Goal: Task Accomplishment & Management: Manage account settings

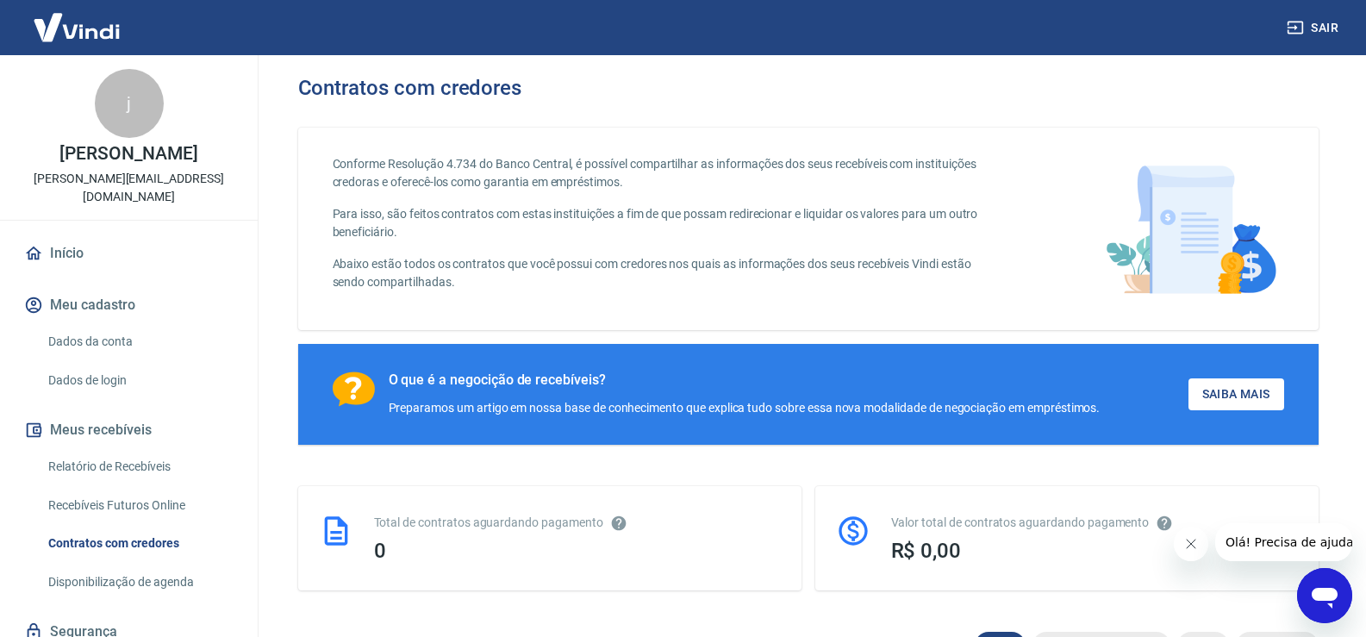
click at [151, 234] on link "Início" at bounding box center [129, 253] width 216 height 38
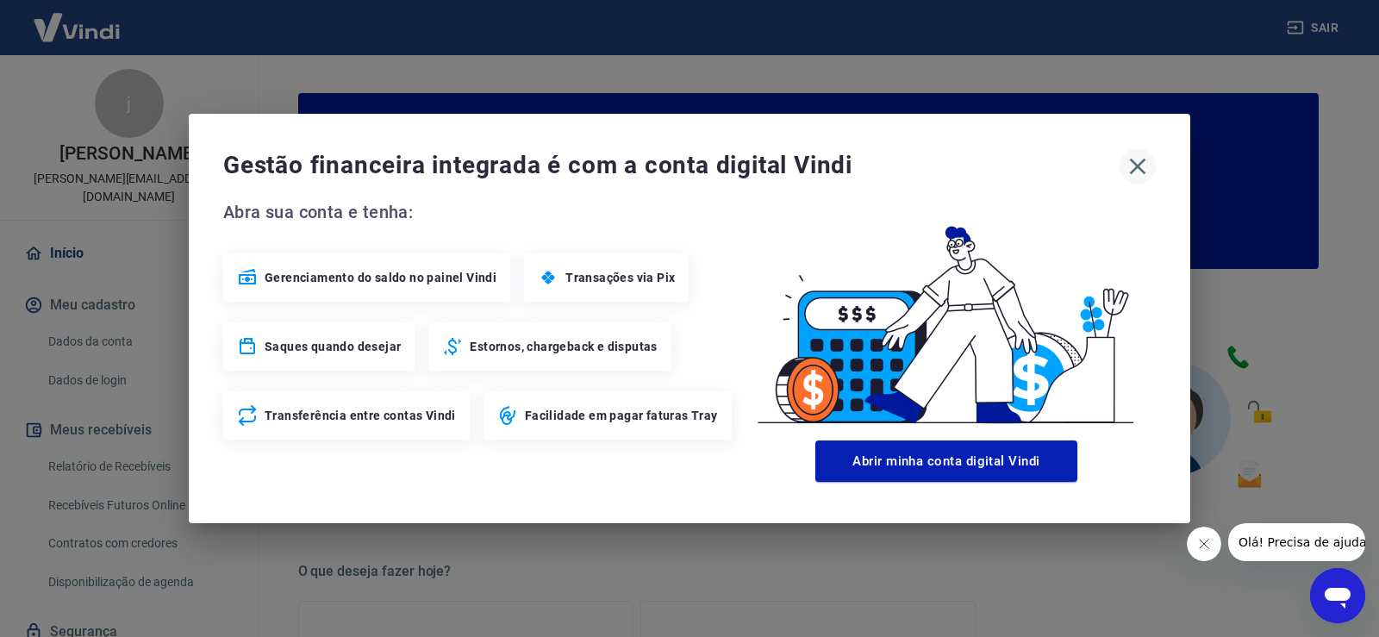
click at [1142, 159] on icon "button" at bounding box center [1138, 167] width 28 height 28
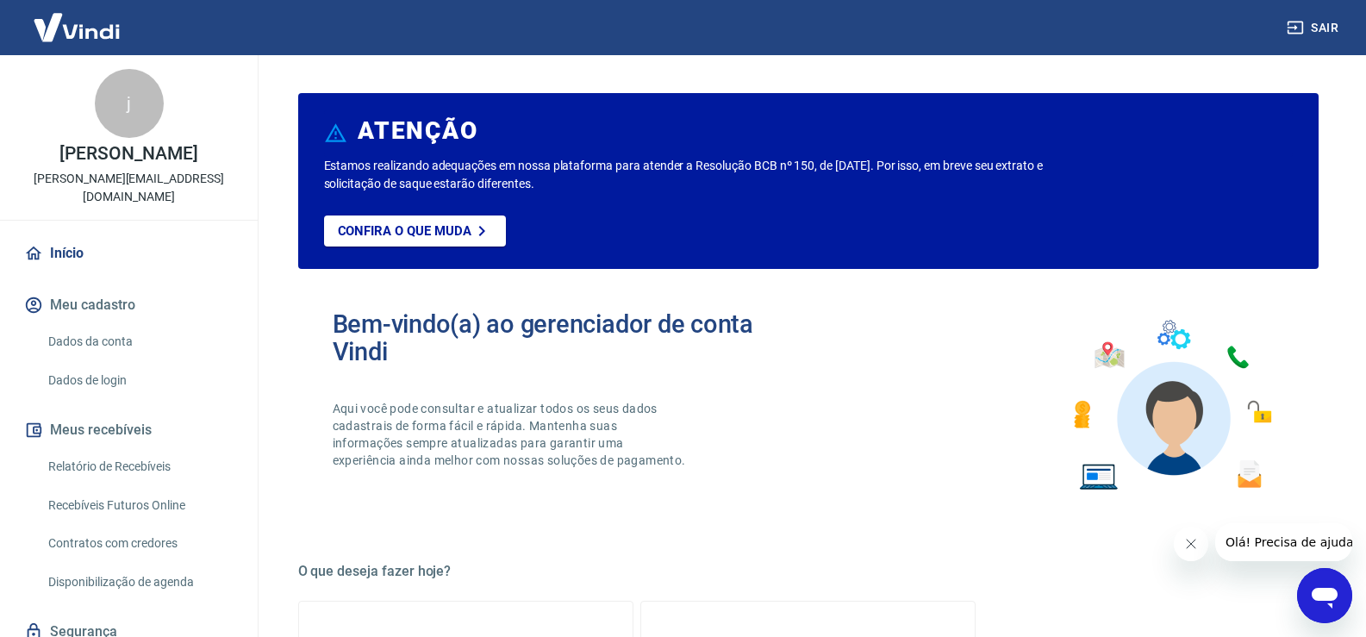
click at [106, 453] on link "Relatório de Recebíveis" at bounding box center [139, 466] width 196 height 35
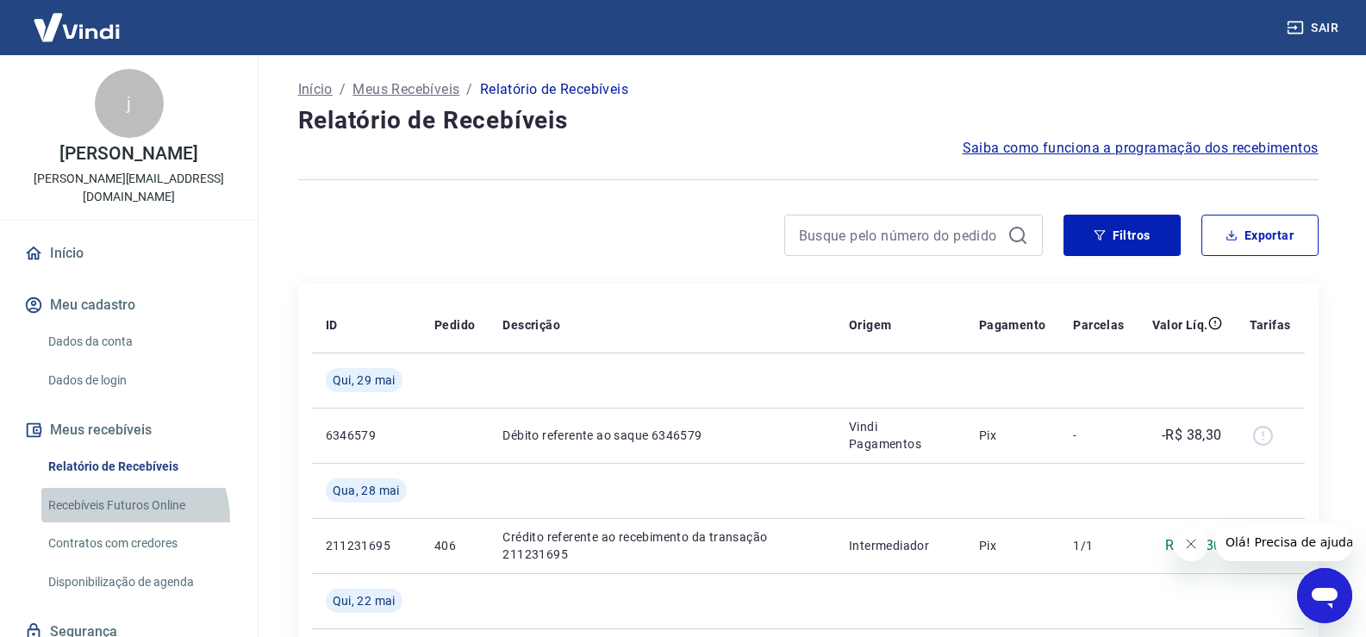
click at [122, 502] on link "Recebíveis Futuros Online" at bounding box center [139, 505] width 196 height 35
click at [546, 159] on div at bounding box center [808, 180] width 1021 height 42
click at [375, 94] on p "Meus Recebíveis" at bounding box center [406, 89] width 107 height 21
